Goal: Transaction & Acquisition: Purchase product/service

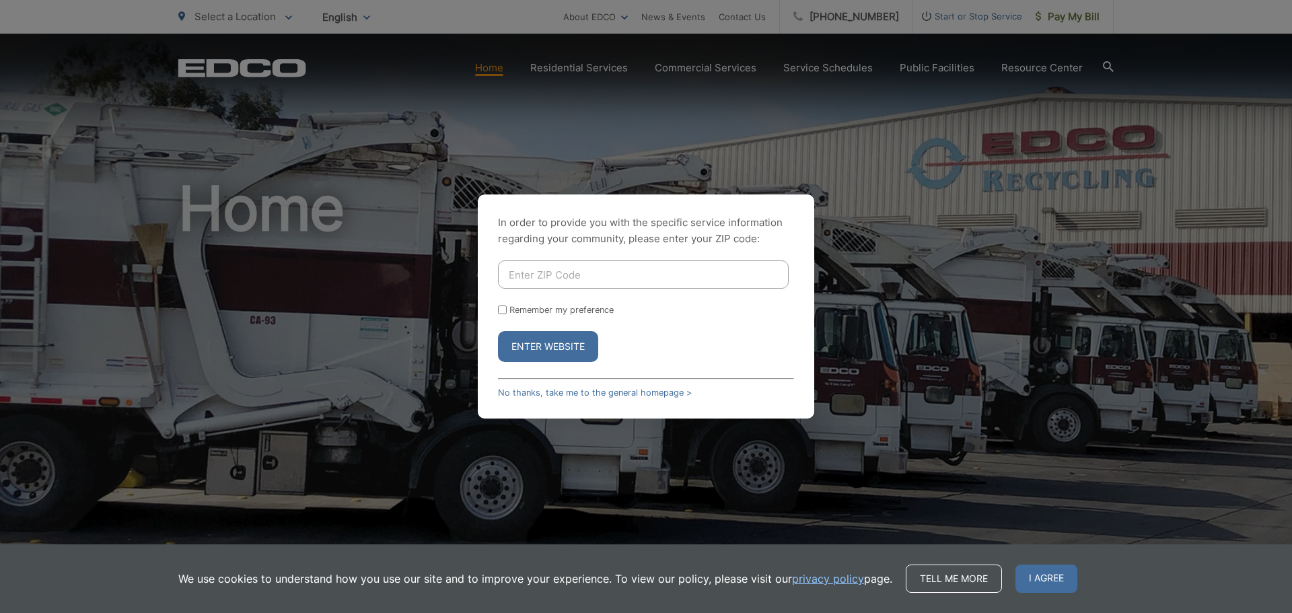
click at [610, 273] on input "Enter ZIP Code" at bounding box center [643, 274] width 291 height 28
type input "92020"
click at [500, 310] on input "Remember my preference" at bounding box center [502, 310] width 9 height 9
checkbox input "true"
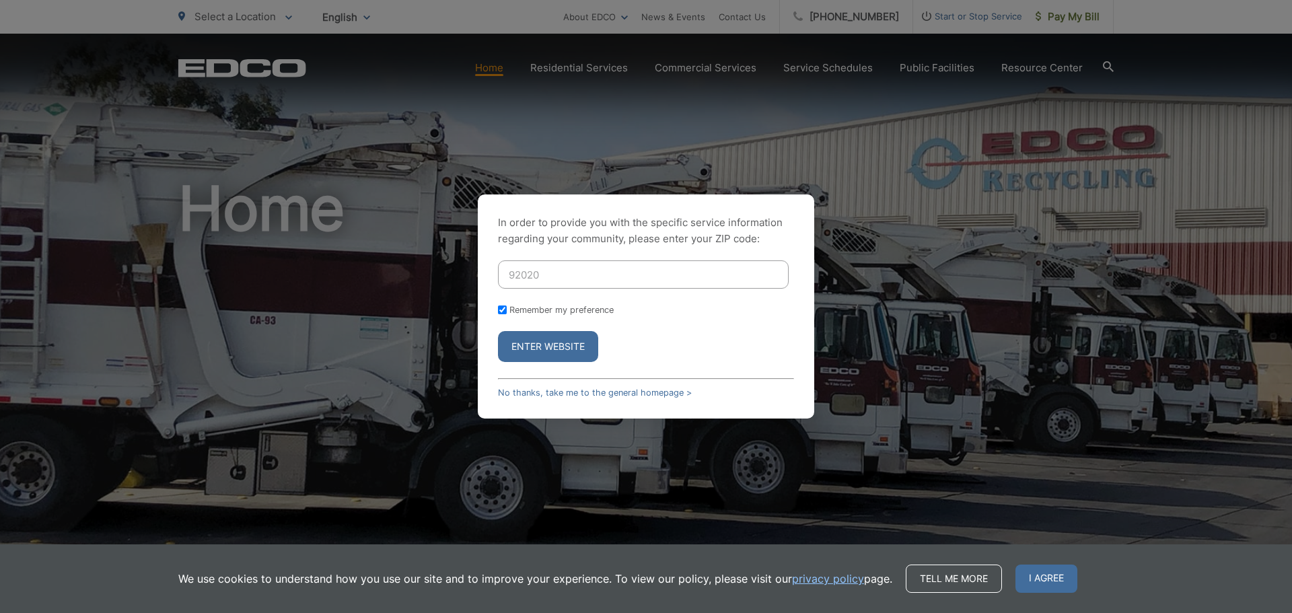
click at [547, 346] on button "Enter Website" at bounding box center [548, 346] width 100 height 31
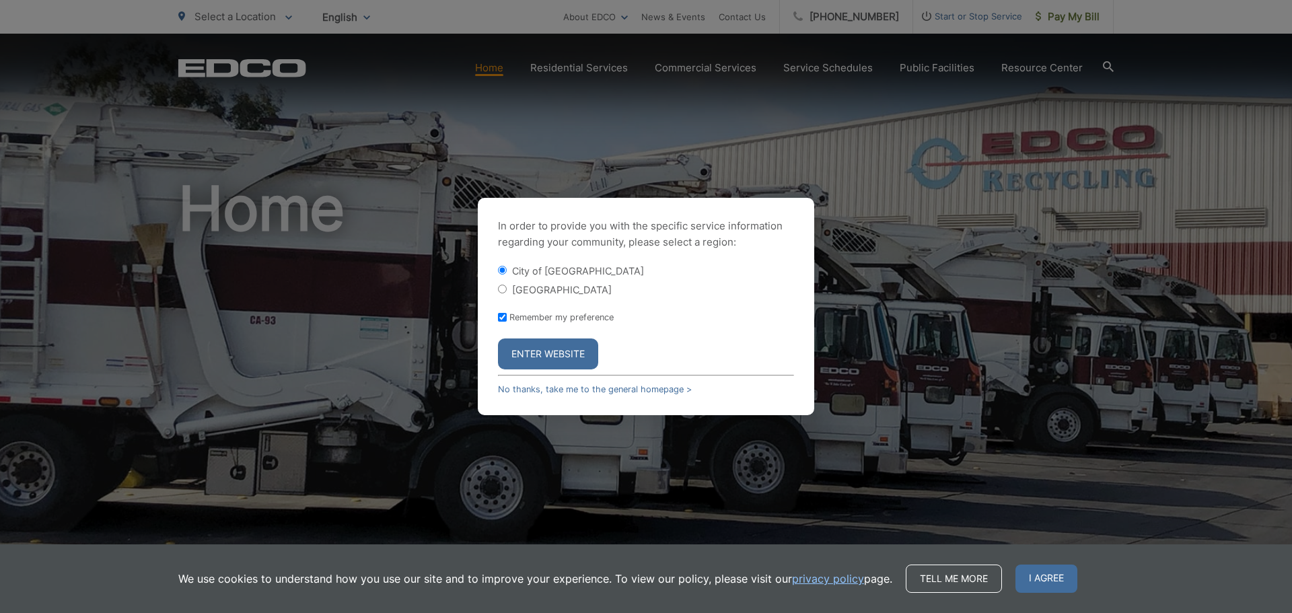
click at [547, 347] on button "Enter Website" at bounding box center [548, 354] width 100 height 31
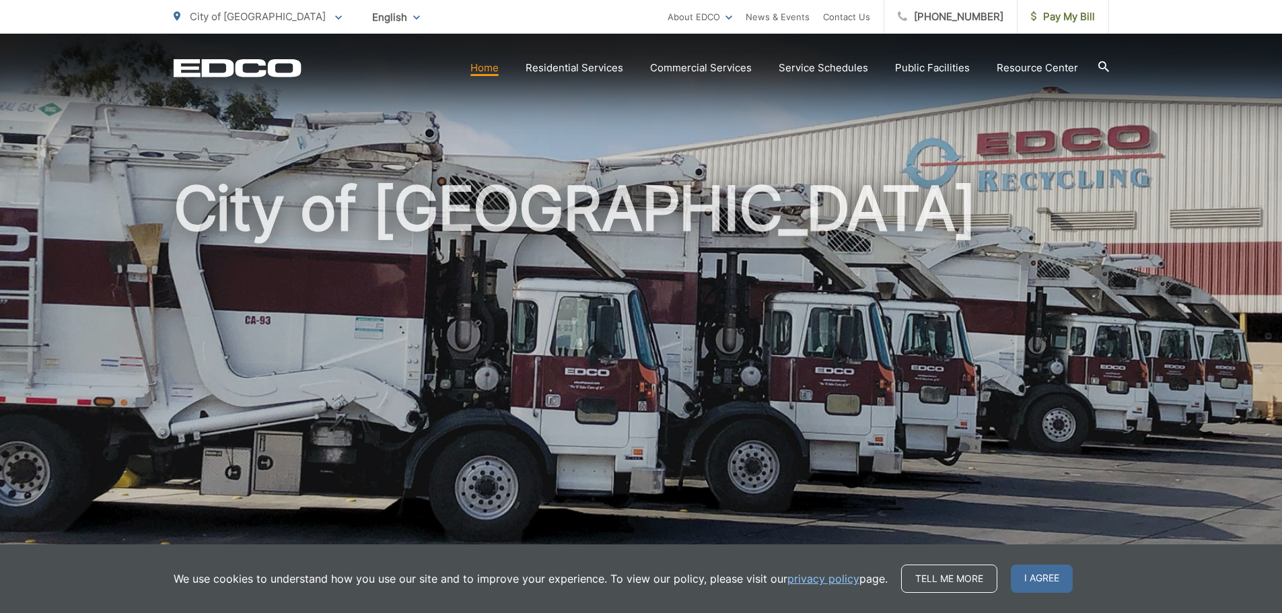
click at [1224, 157] on div "City of [GEOGRAPHIC_DATA]" at bounding box center [641, 311] width 1282 height 555
click at [1248, 27] on div "City of El Cajon To change your zip code, enter it below and press change. Chan…" at bounding box center [641, 17] width 1282 height 34
click at [950, 573] on link "Tell me more" at bounding box center [949, 579] width 96 height 28
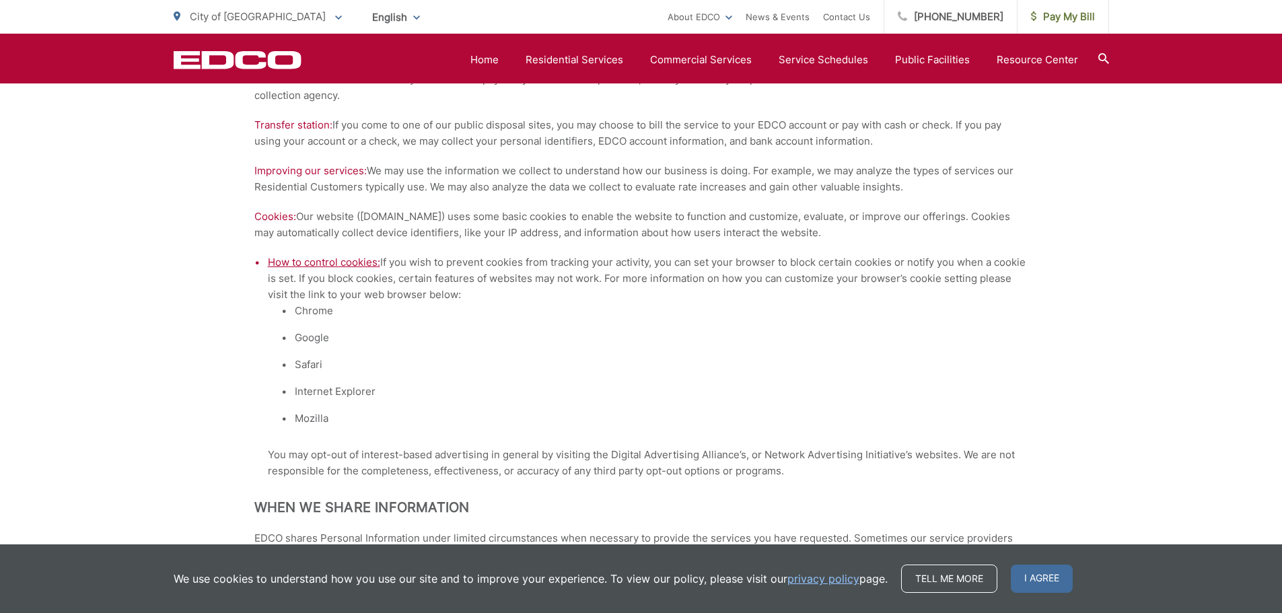
scroll to position [1077, 0]
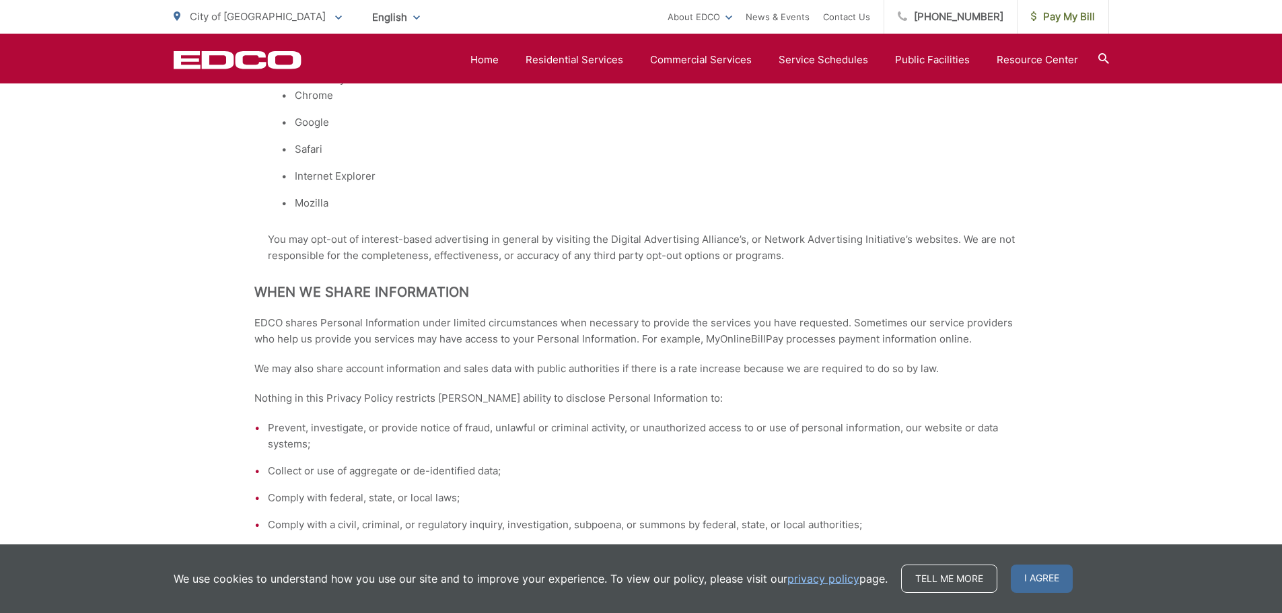
scroll to position [1346, 0]
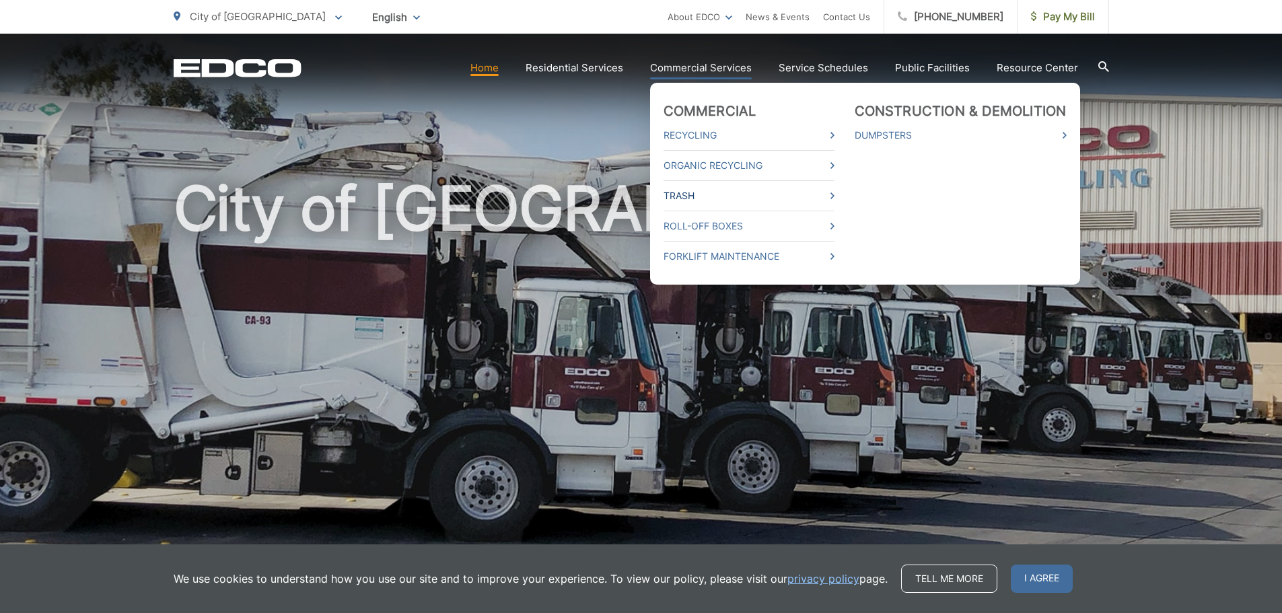
click at [727, 190] on link "Trash" at bounding box center [749, 196] width 171 height 16
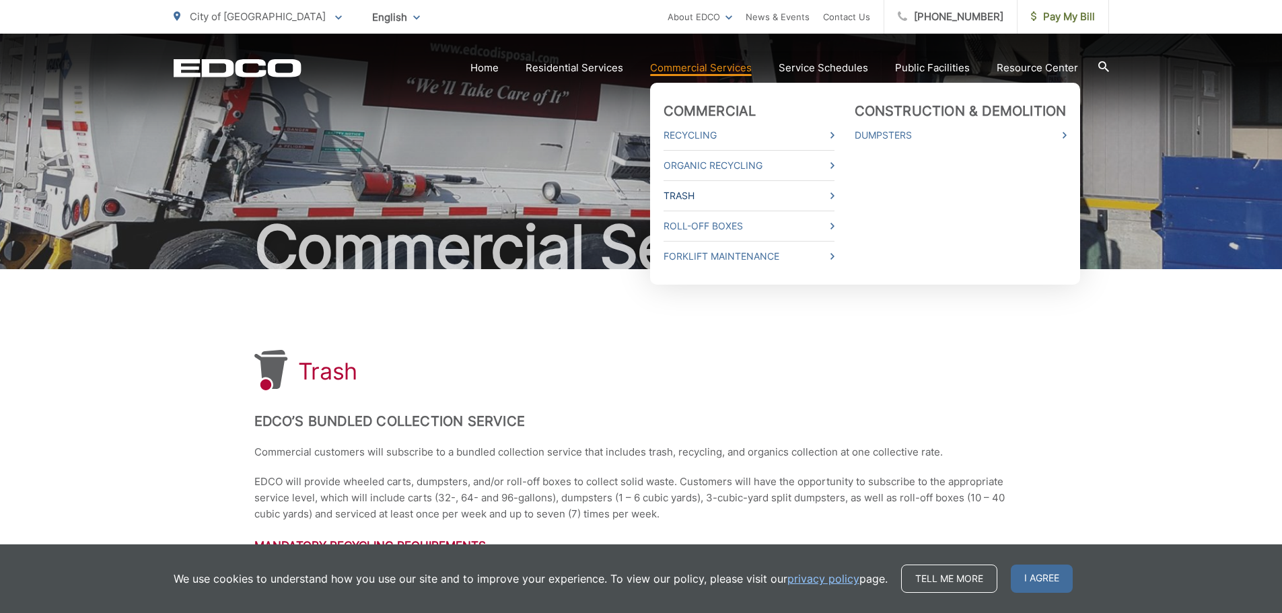
click at [835, 189] on span at bounding box center [833, 196] width 4 height 16
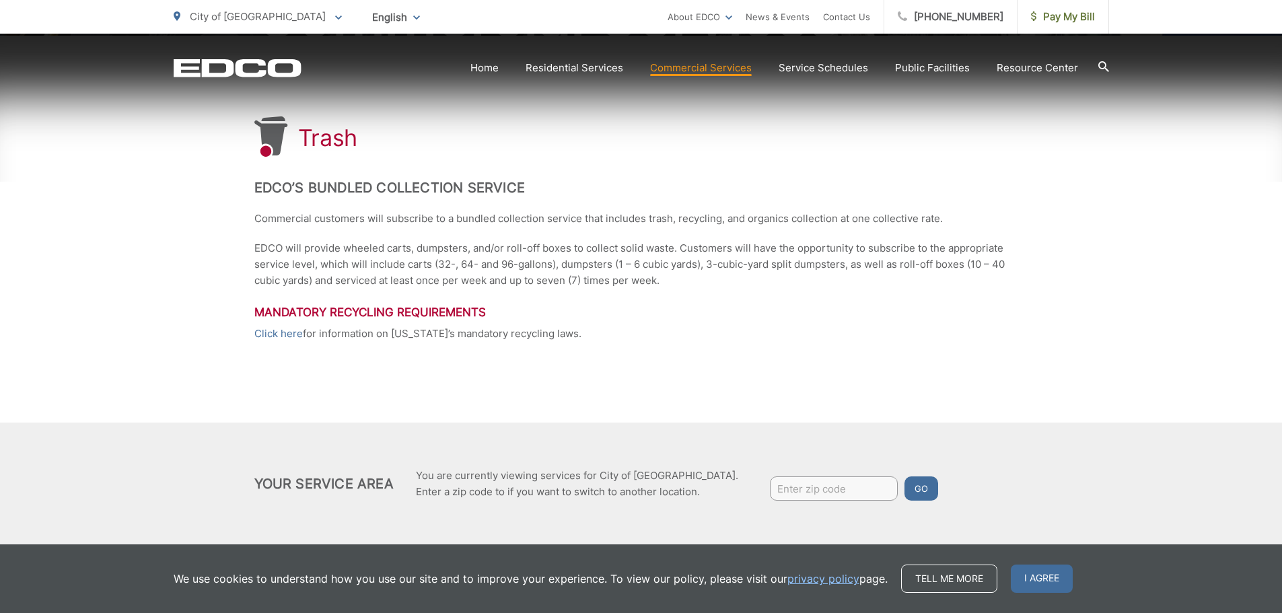
scroll to position [248, 0]
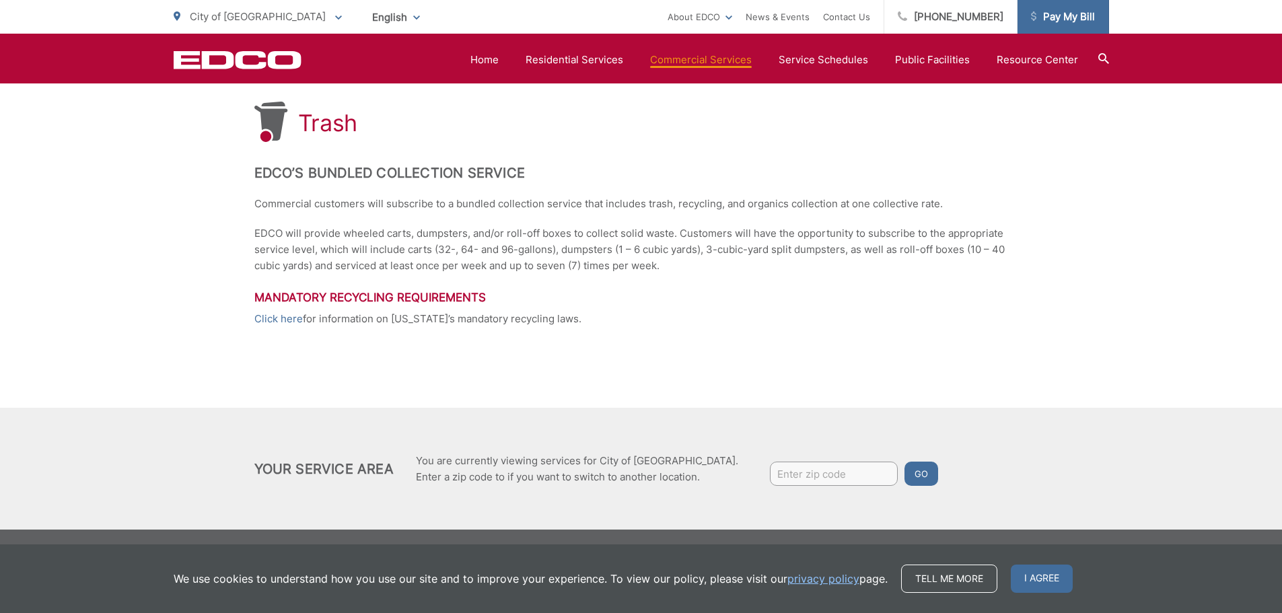
click at [1070, 13] on span "Pay My Bill" at bounding box center [1063, 17] width 64 height 16
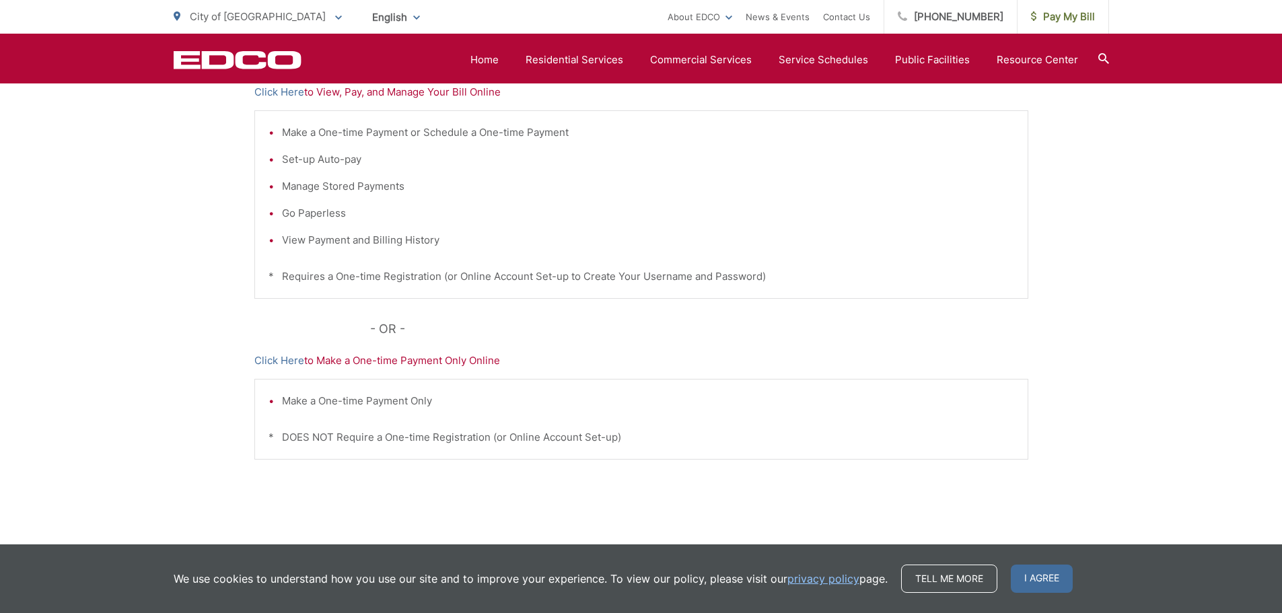
scroll to position [337, 0]
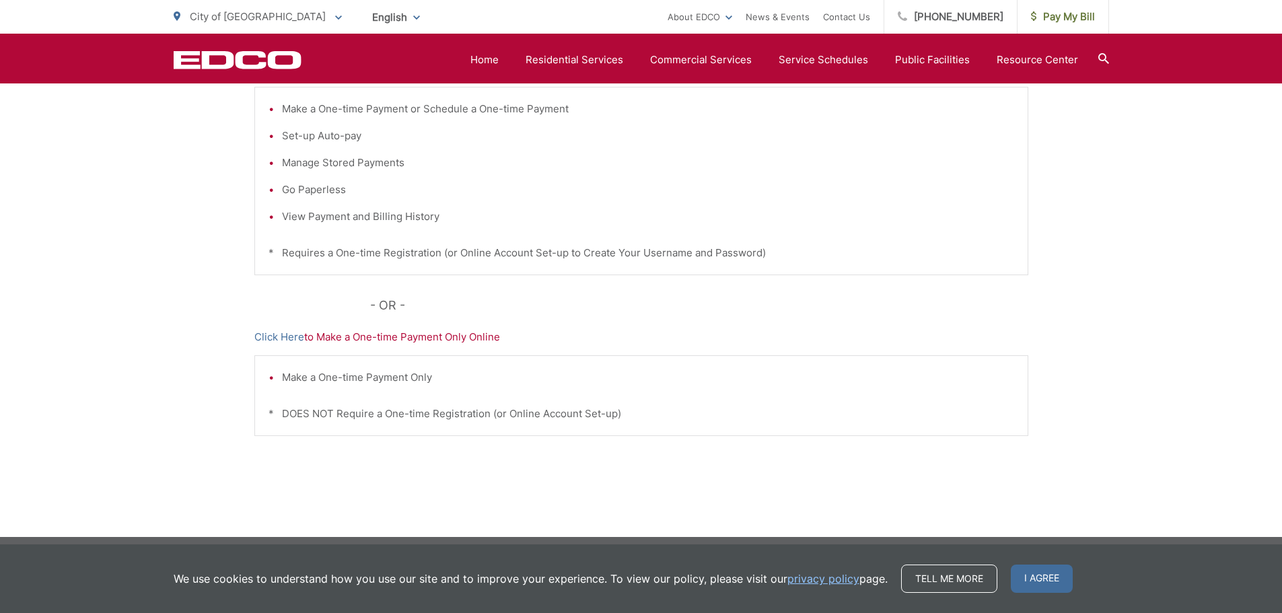
click at [392, 337] on p "Click Here to Make a One-time Payment Only Online" at bounding box center [641, 337] width 774 height 16
click at [394, 335] on p "Click Here to Make a One-time Payment Only Online" at bounding box center [641, 337] width 774 height 16
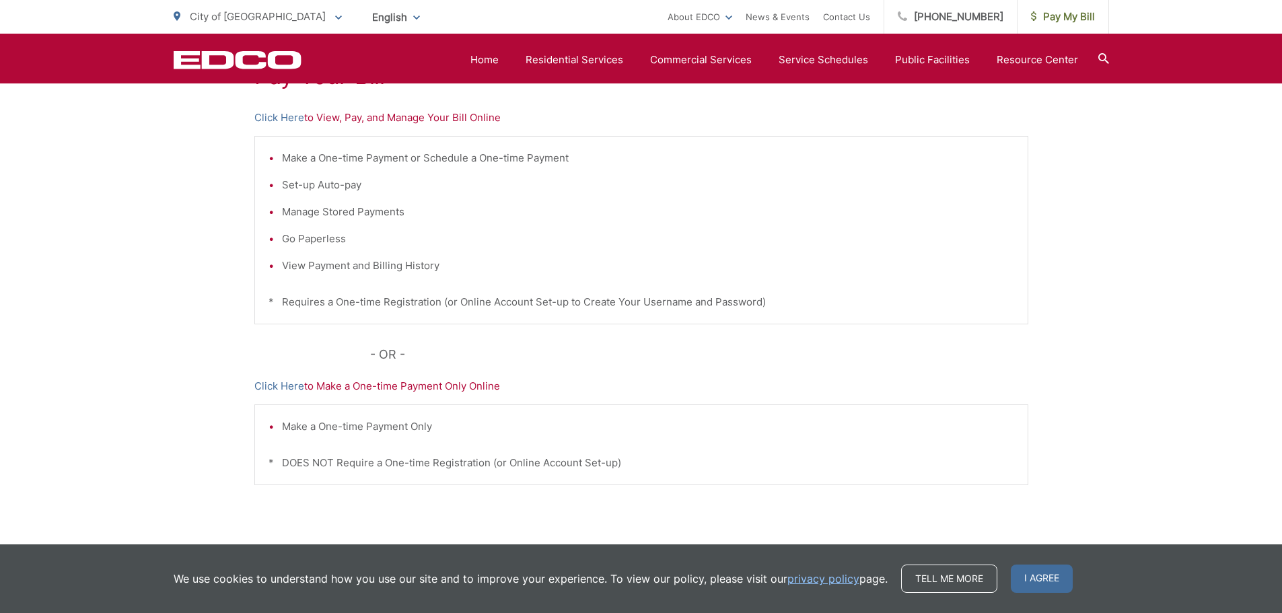
scroll to position [269, 0]
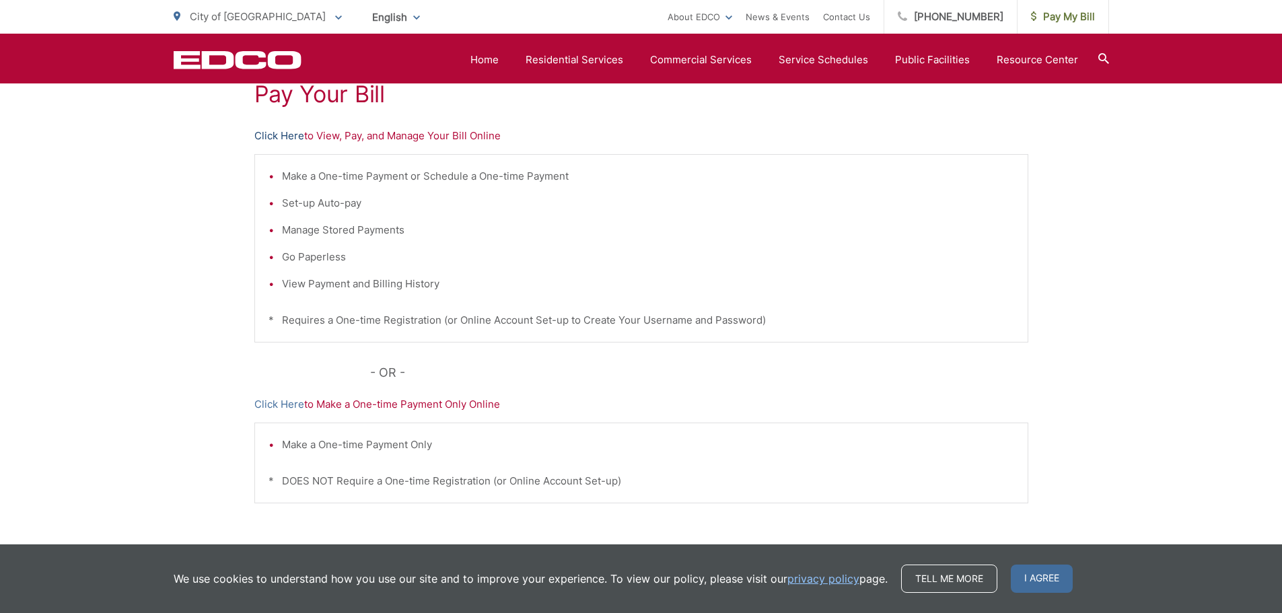
click at [274, 129] on link "Click Here" at bounding box center [279, 136] width 50 height 16
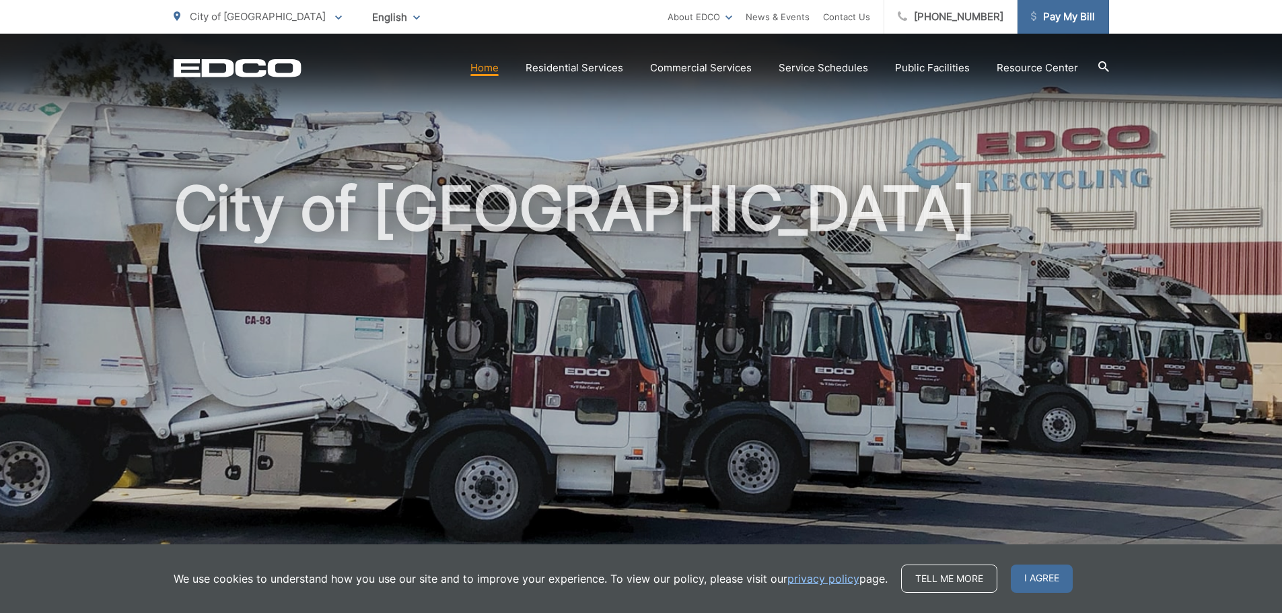
click at [1060, 12] on span "Pay My Bill" at bounding box center [1063, 17] width 64 height 16
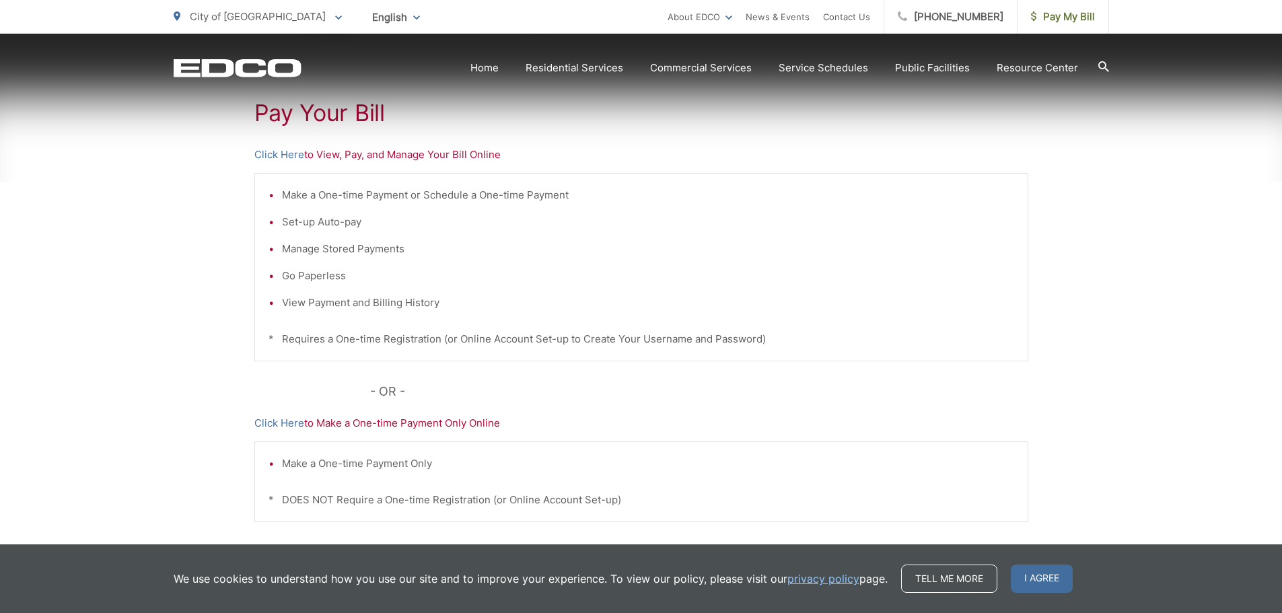
scroll to position [269, 0]
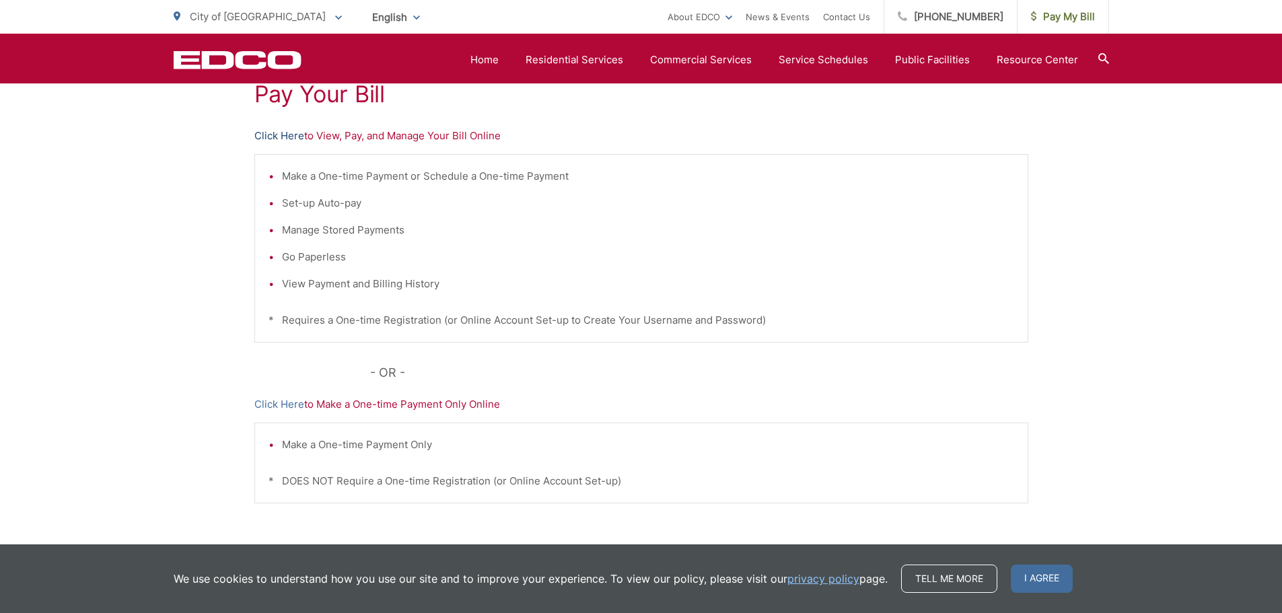
click at [271, 131] on link "Click Here" at bounding box center [279, 136] width 50 height 16
